Goal: Find contact information: Find contact information

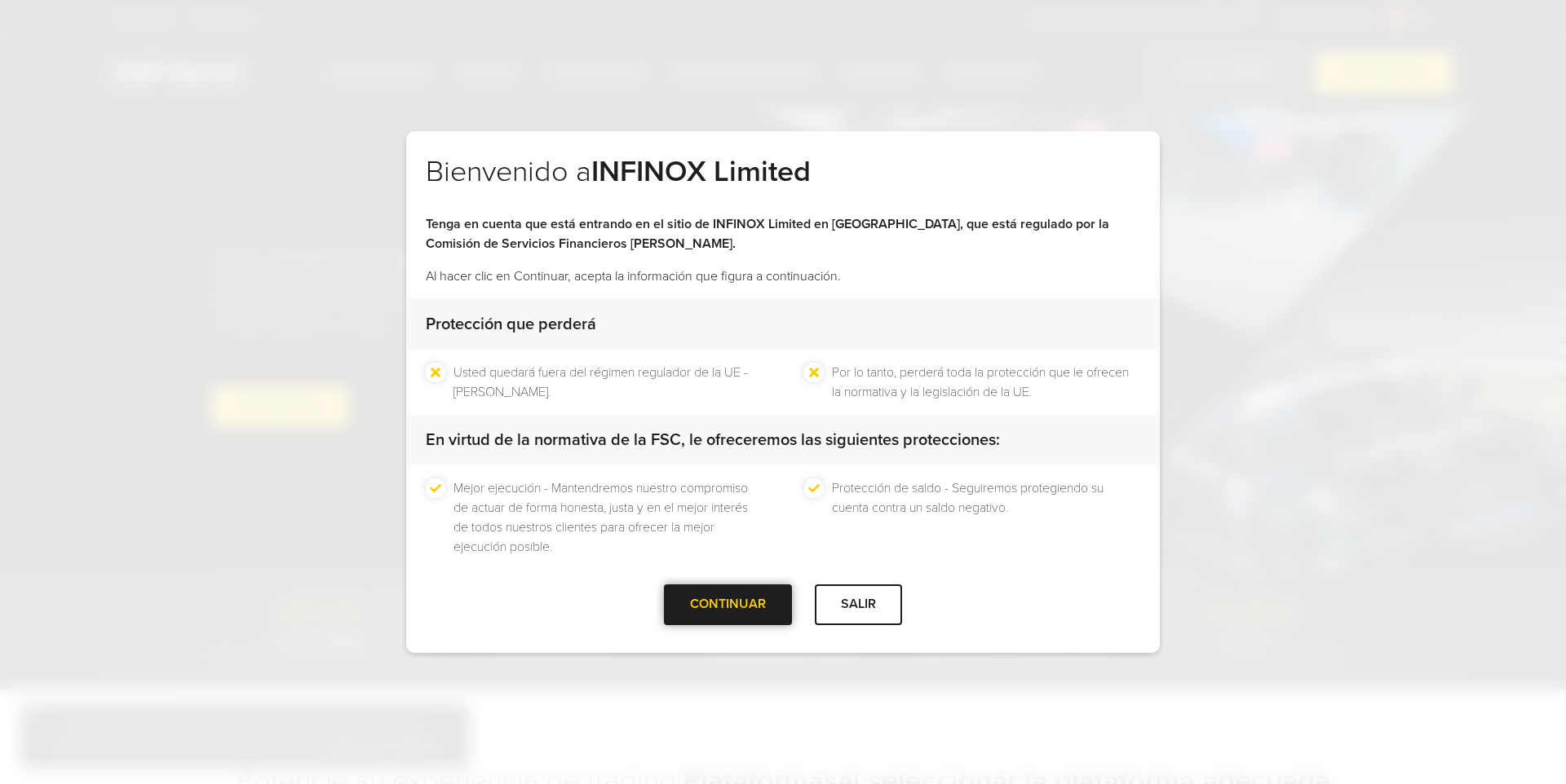
click at [728, 605] on div at bounding box center [728, 605] width 0 height 0
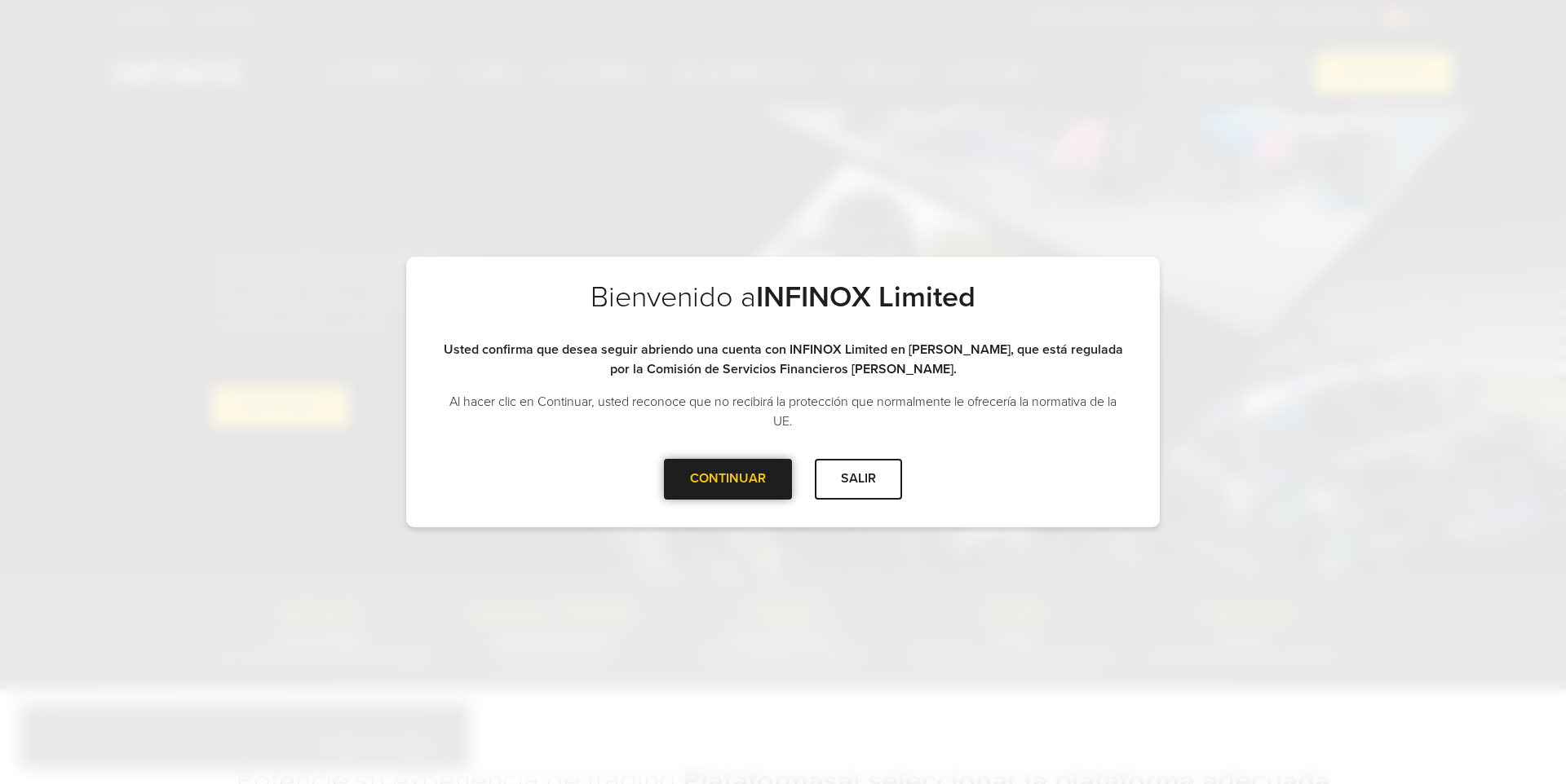
click at [729, 495] on div "CONTINUAR" at bounding box center [728, 479] width 128 height 40
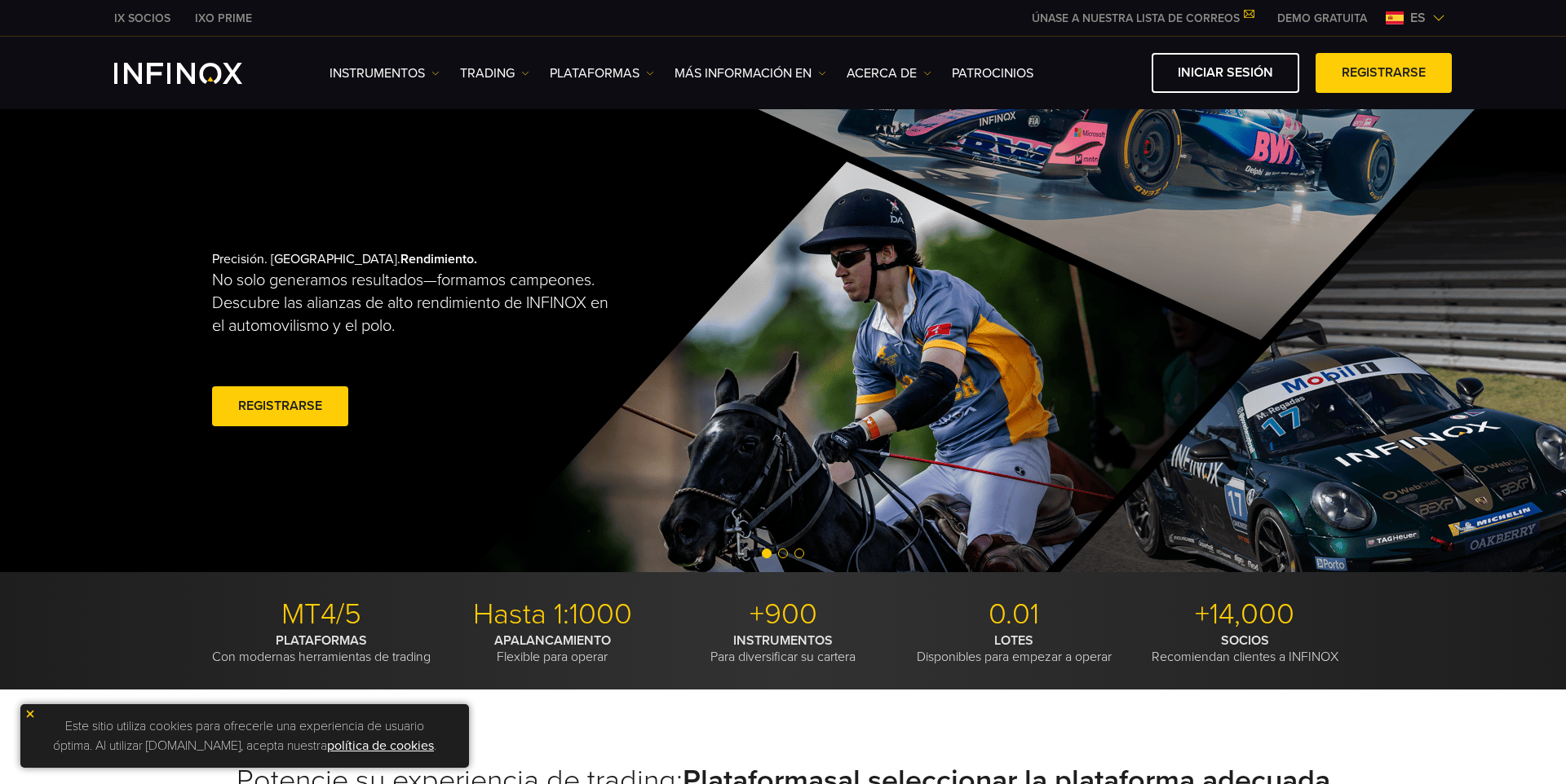
click at [1425, 18] on span "es" at bounding box center [1417, 17] width 28 height 19
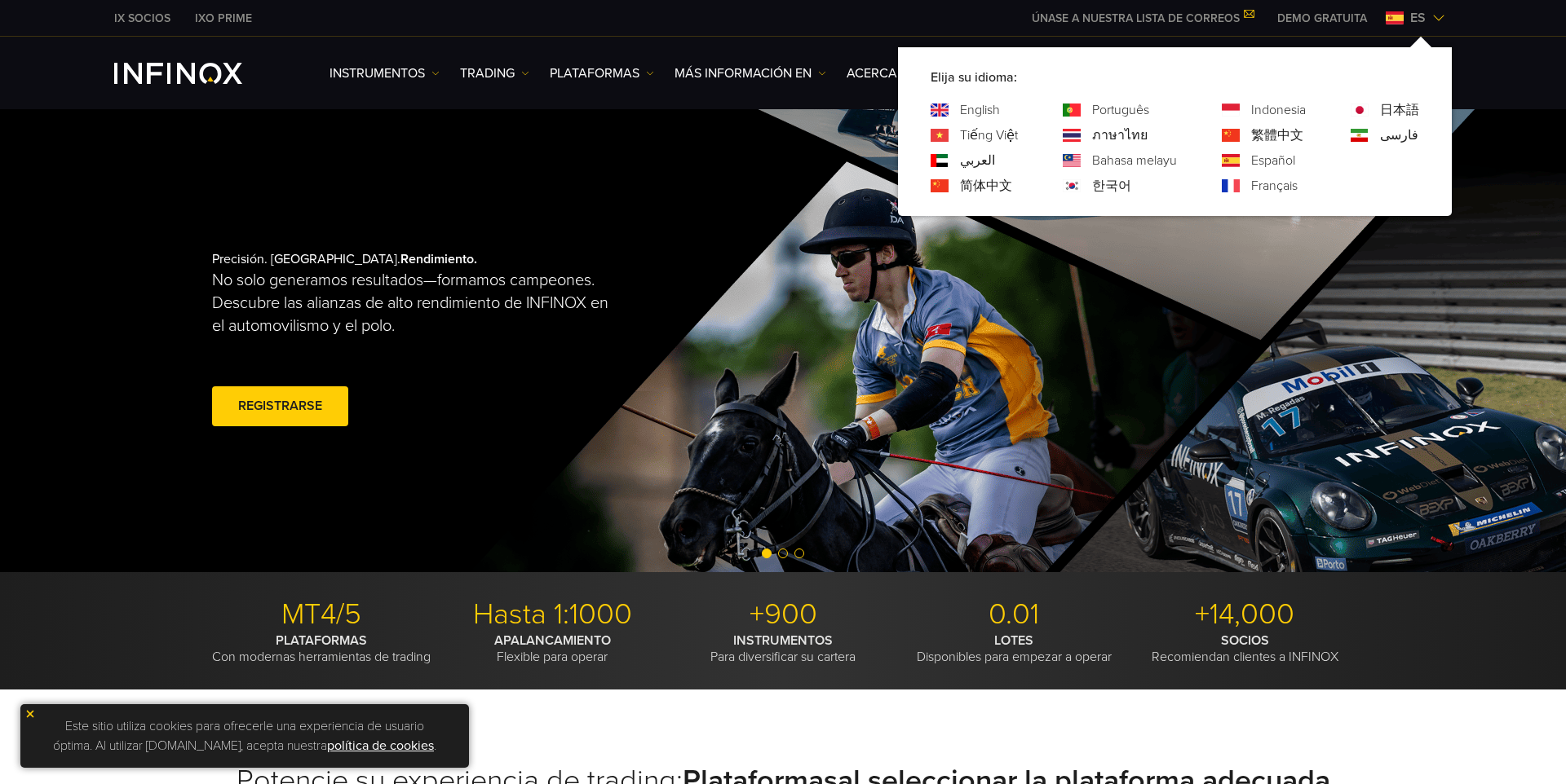
click at [1133, 109] on link "Português" at bounding box center [1120, 109] width 57 height 19
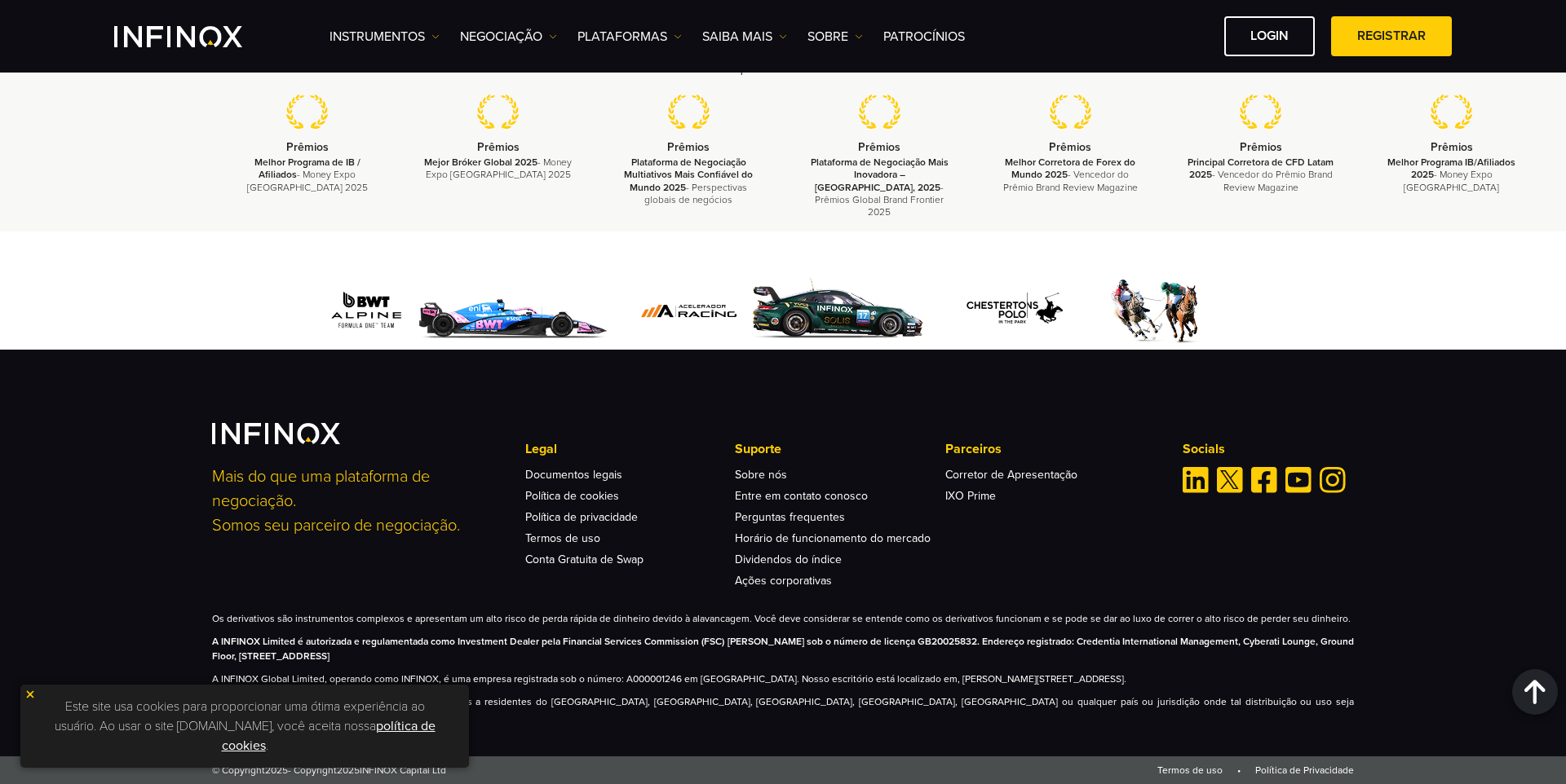
scroll to position [5338, 0]
click at [772, 481] on link "Sobre nós" at bounding box center [761, 474] width 52 height 14
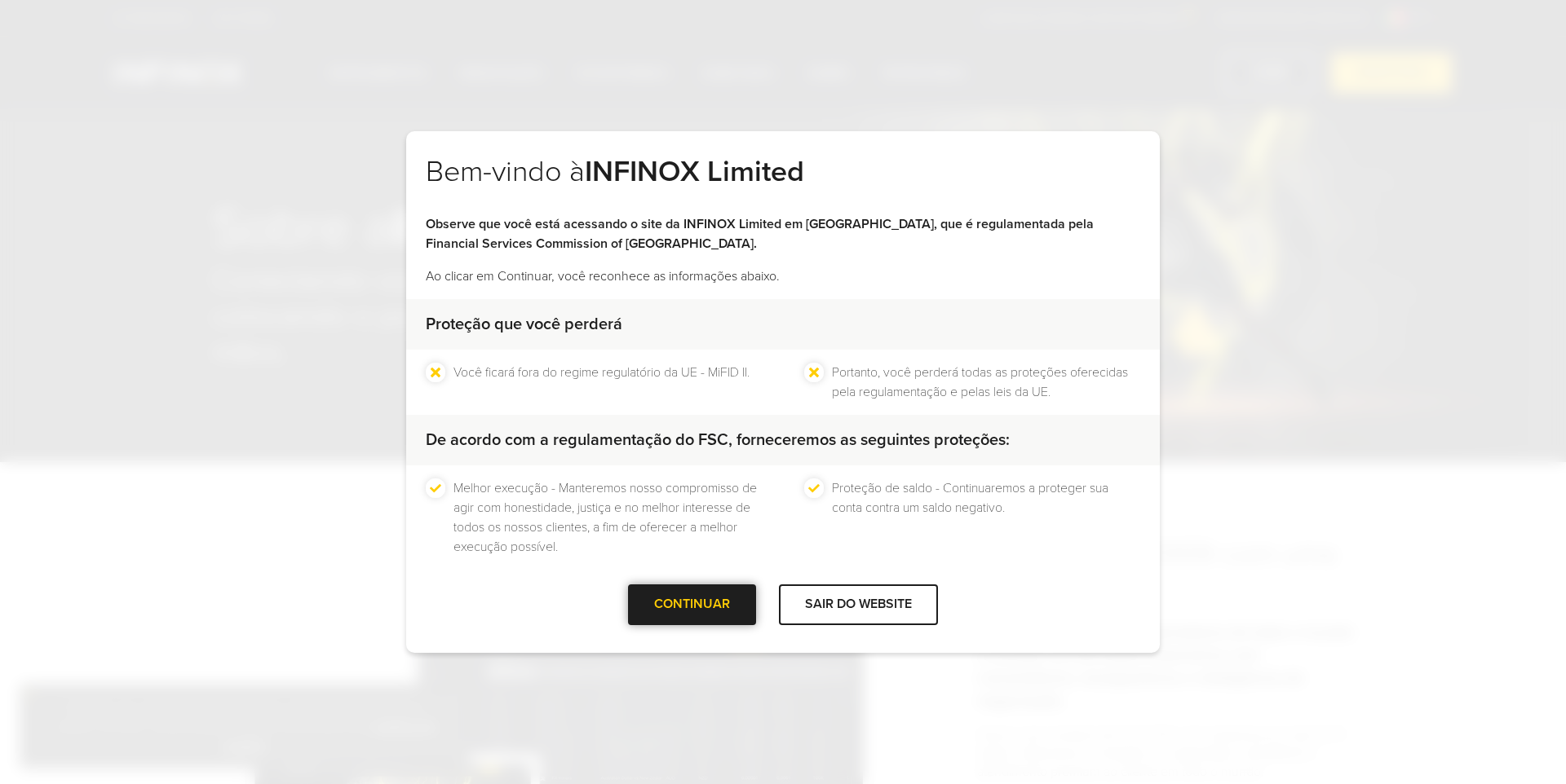
click at [703, 605] on div "CONTINUAR" at bounding box center [692, 604] width 128 height 40
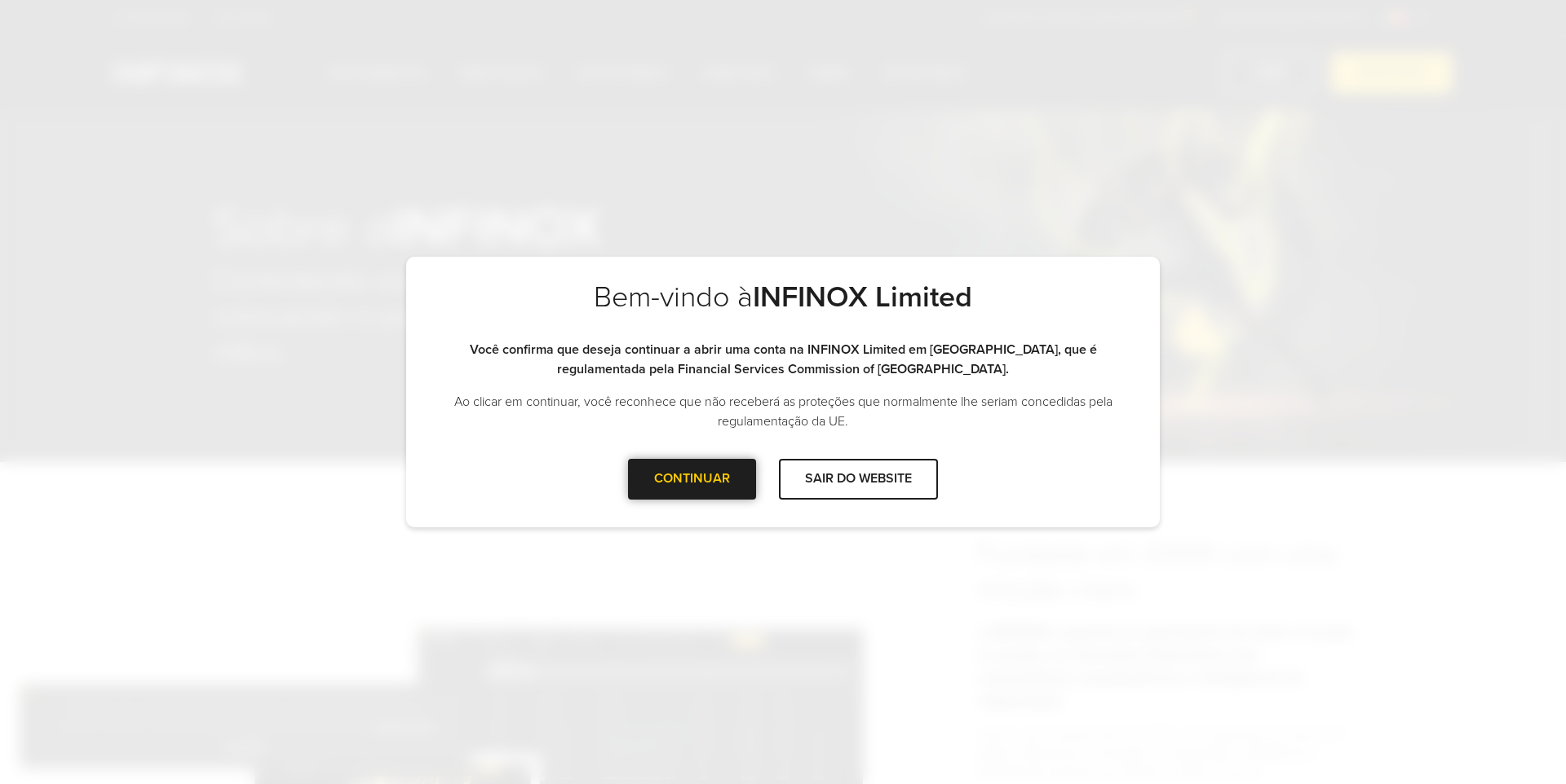
click at [693, 480] on div at bounding box center [693, 480] width 0 height 0
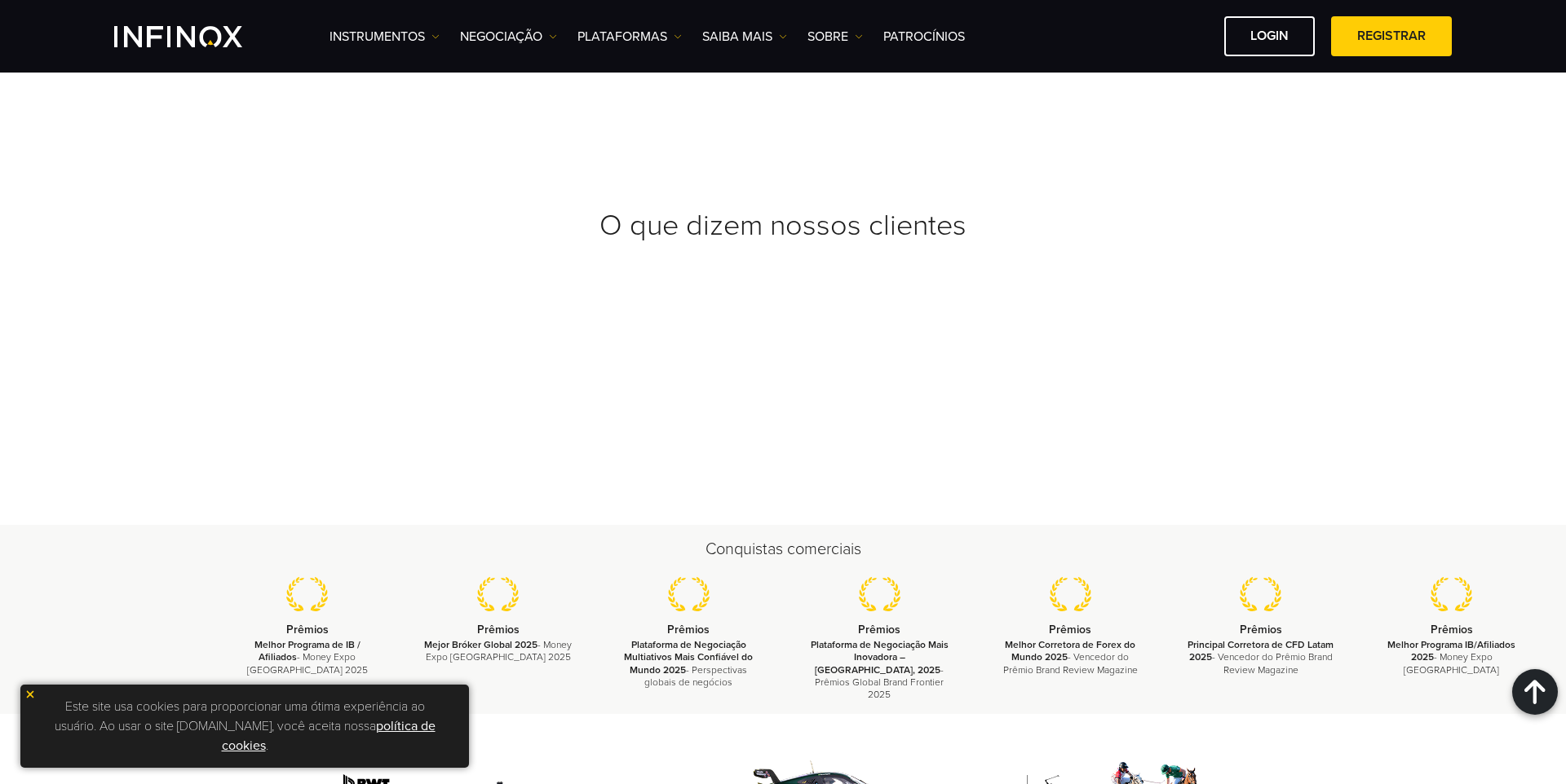
scroll to position [6432, 0]
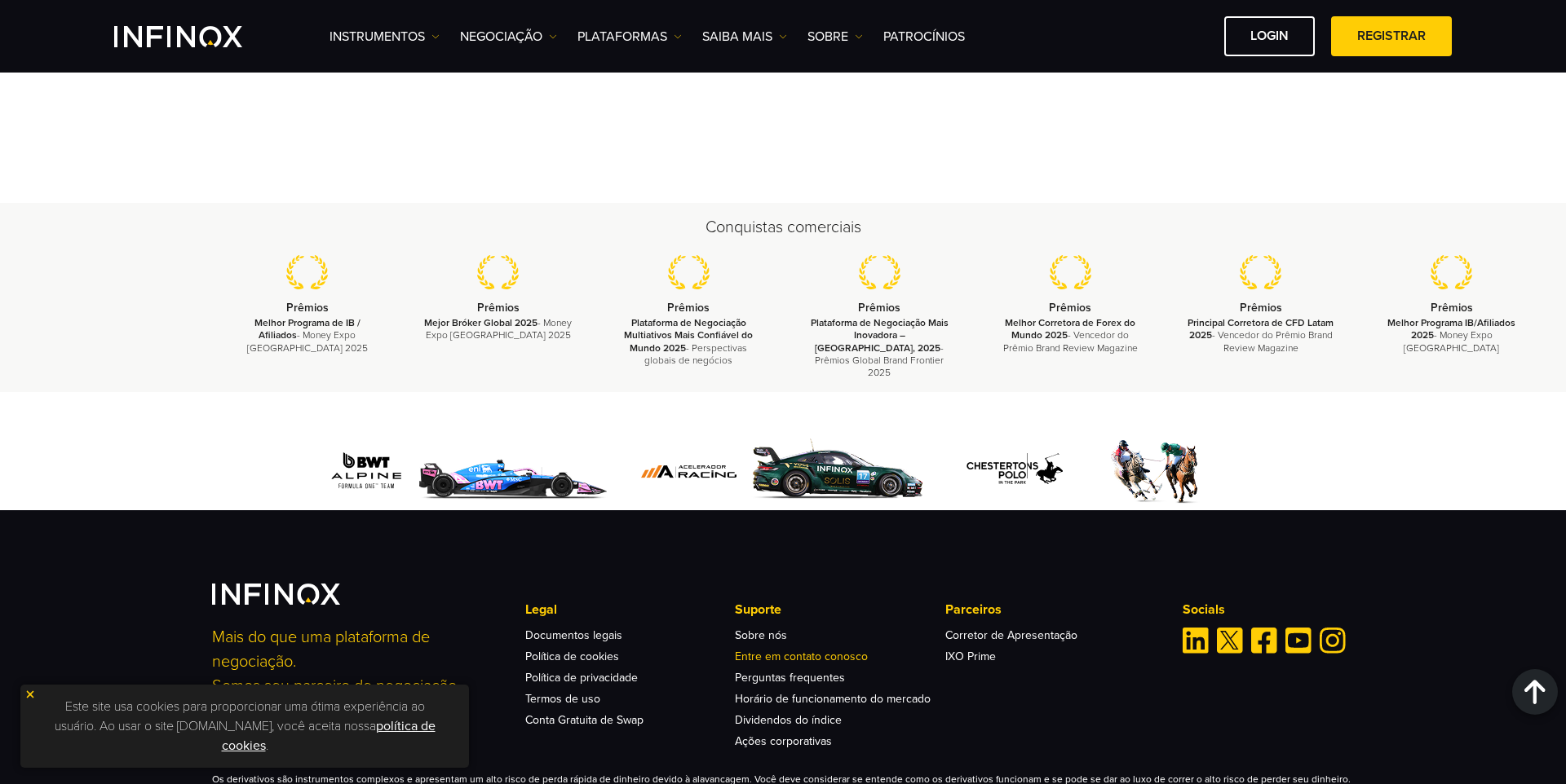
click at [767, 649] on link "Entre em contato conosco" at bounding box center [801, 656] width 133 height 14
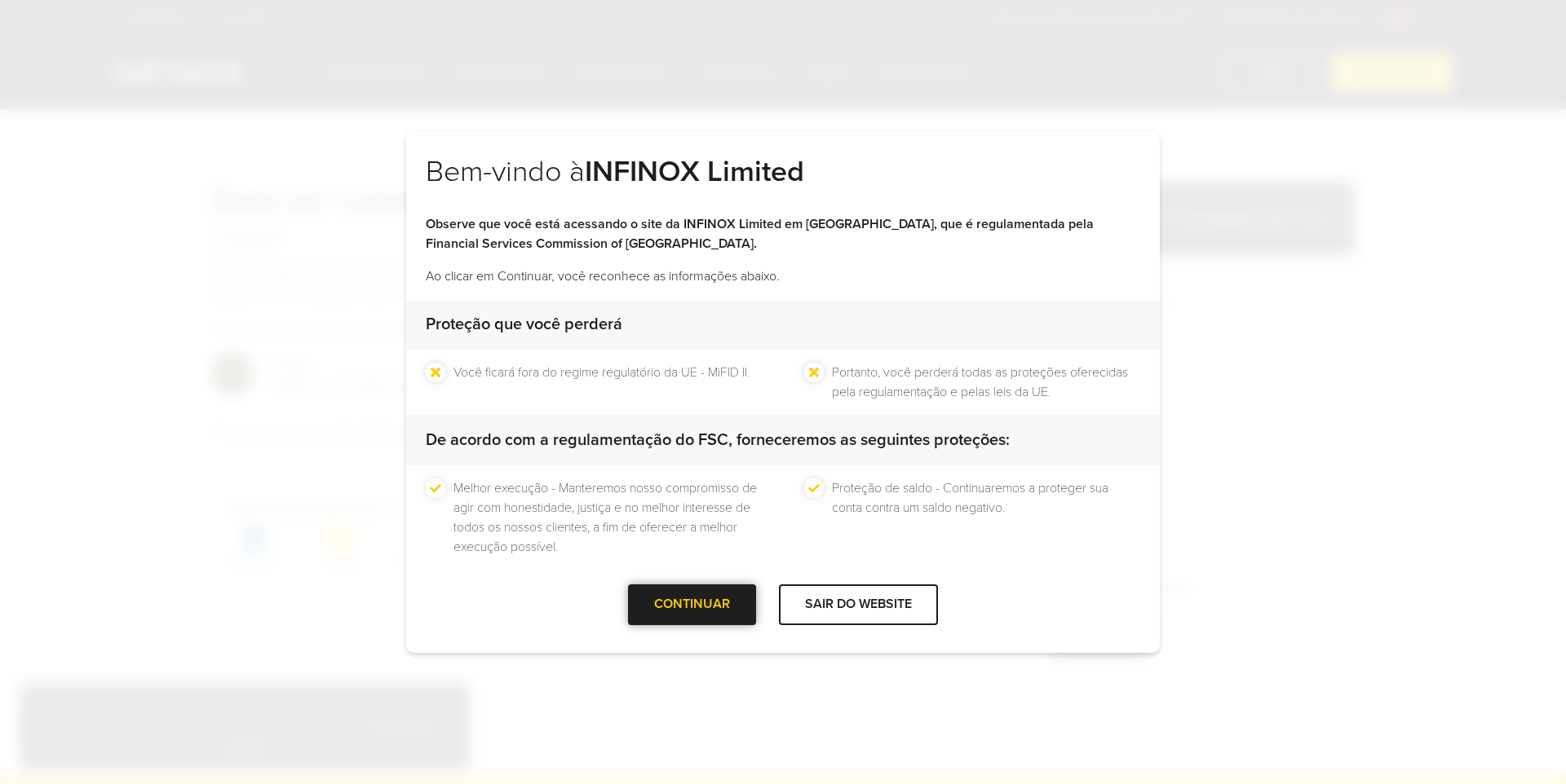
click at [729, 613] on div "CONTINUAR" at bounding box center [692, 604] width 128 height 40
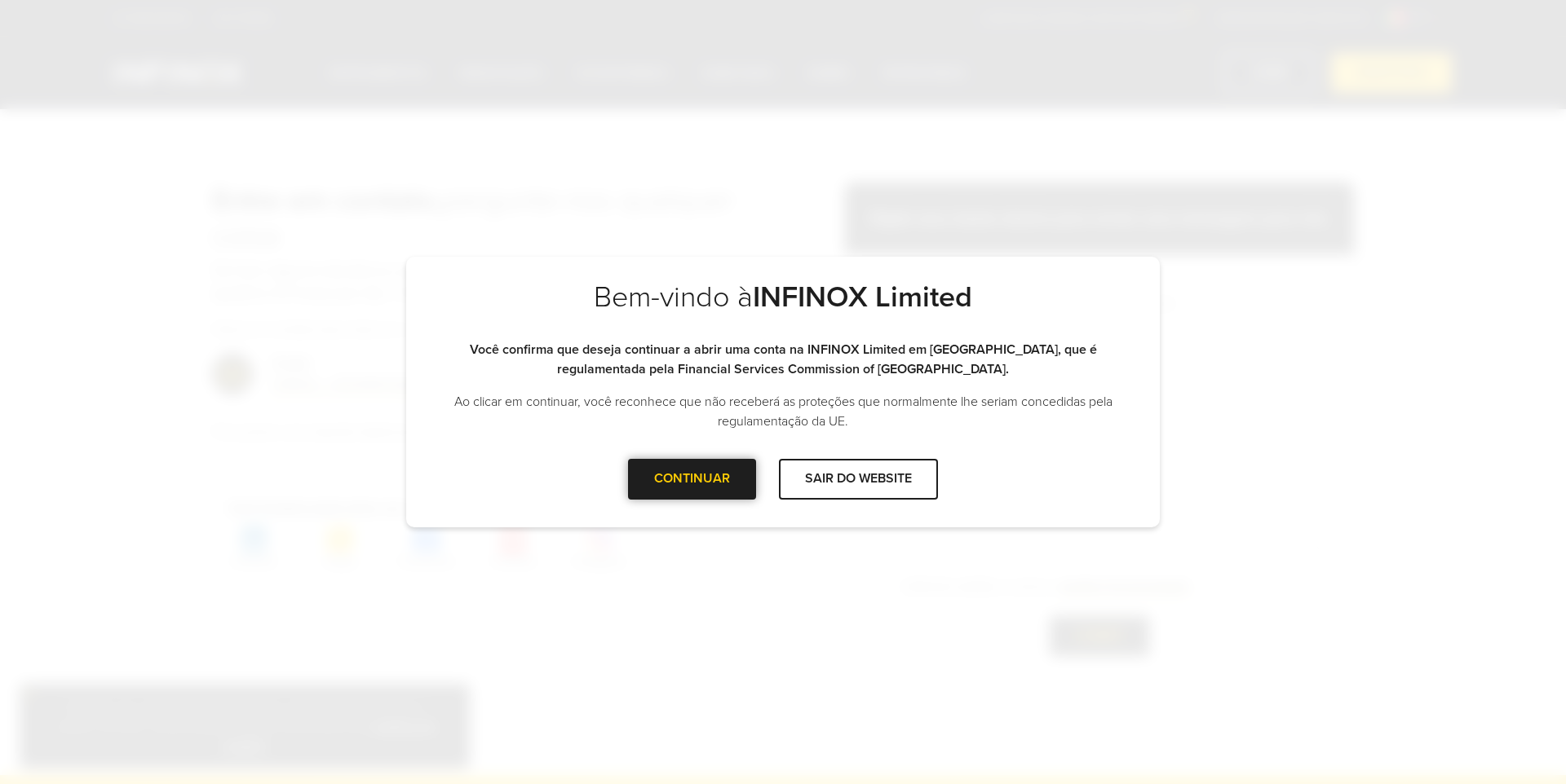
click at [693, 480] on div at bounding box center [693, 480] width 0 height 0
